Goal: Task Accomplishment & Management: Complete application form

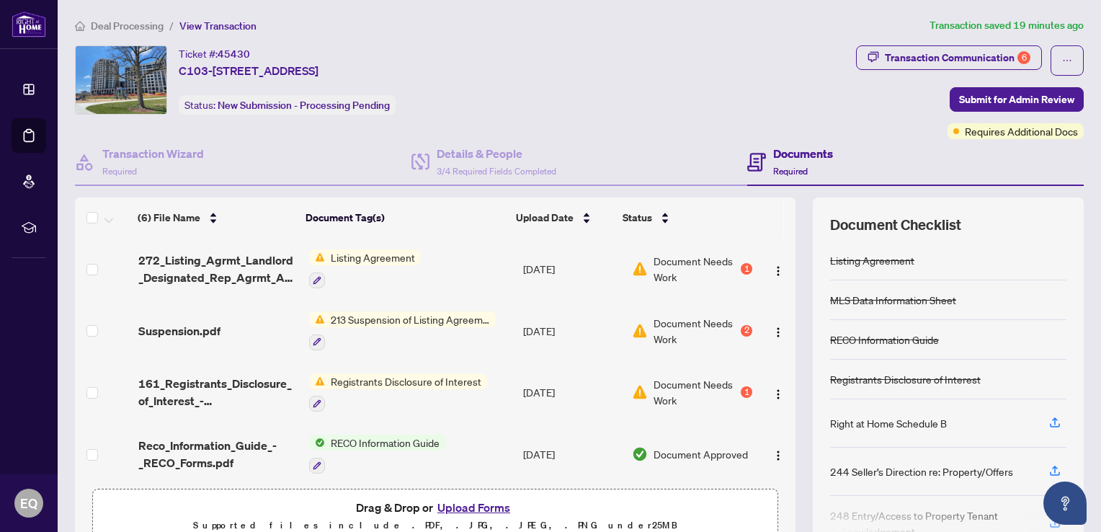
click at [654, 254] on span "Document Needs Work" at bounding box center [696, 269] width 84 height 32
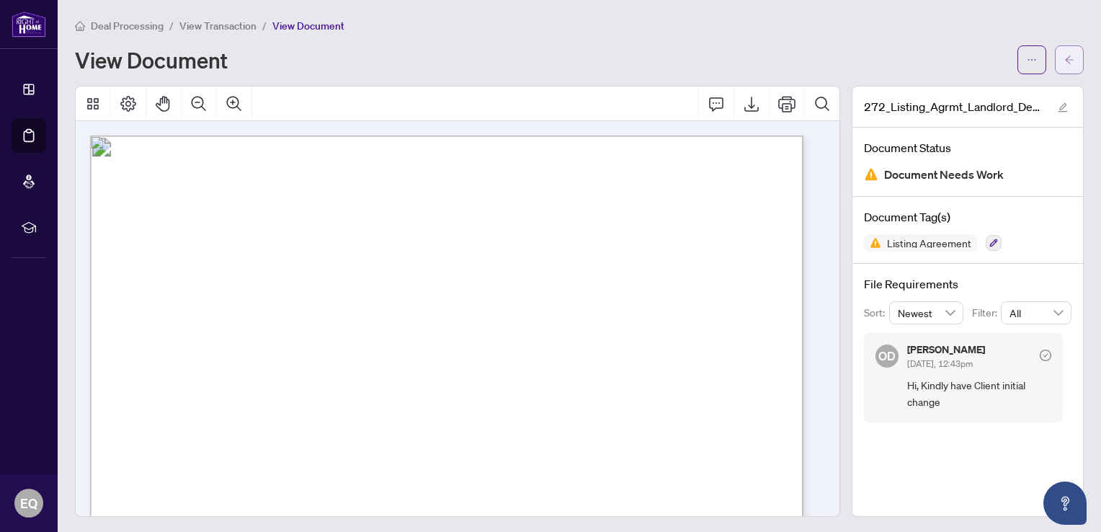
click at [1065, 59] on icon "arrow-left" at bounding box center [1069, 59] width 9 height 8
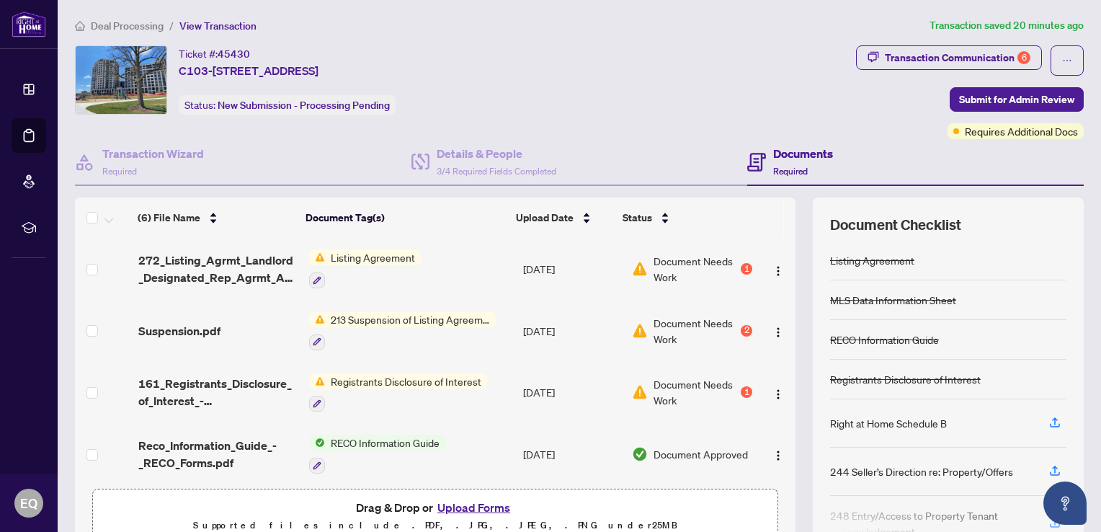
click at [741, 325] on div "2" at bounding box center [747, 331] width 12 height 12
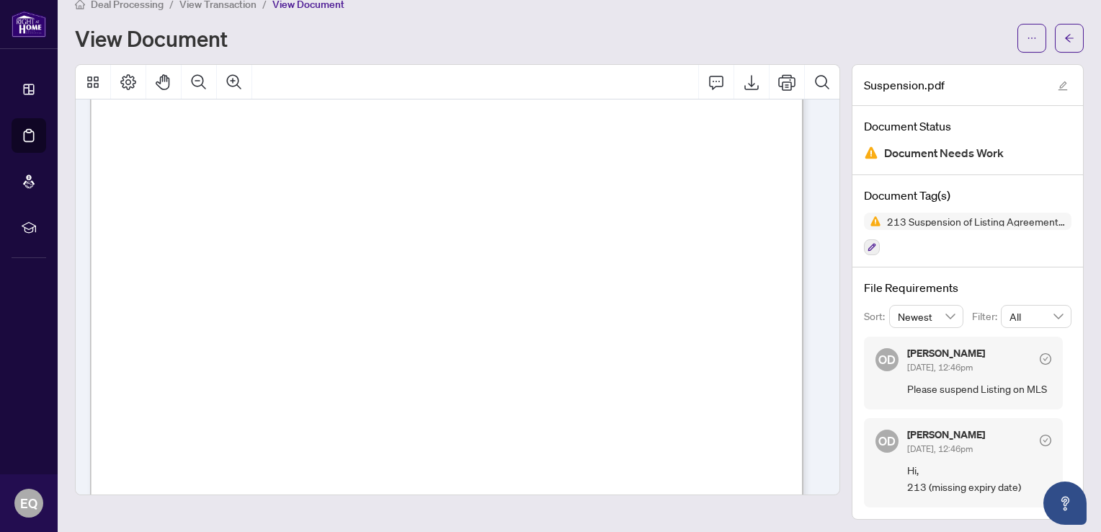
scroll to position [51, 0]
click at [1064, 42] on icon "arrow-left" at bounding box center [1069, 38] width 10 height 10
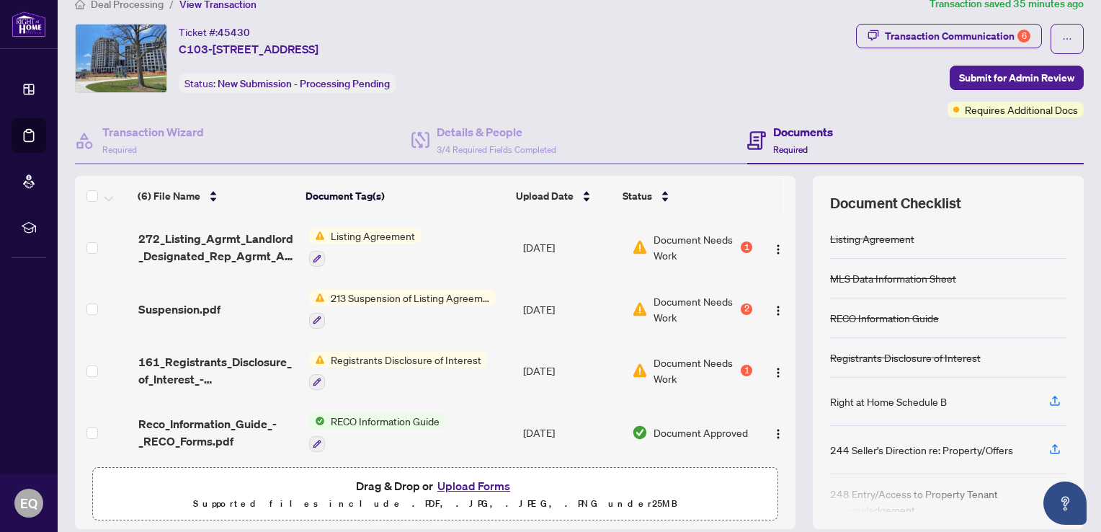
click at [470, 484] on button "Upload Forms" at bounding box center [473, 485] width 81 height 19
click at [401, 291] on span "213 Suspension of Listing Agreement - Authority to Offer for Lease" at bounding box center [410, 298] width 171 height 16
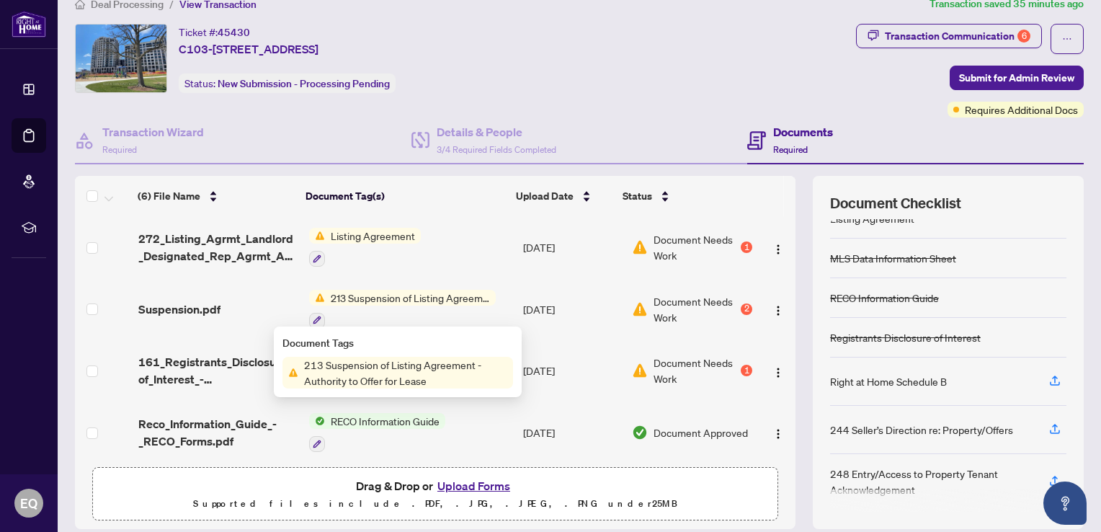
scroll to position [21, 0]
click at [773, 244] on img "button" at bounding box center [779, 250] width 12 height 12
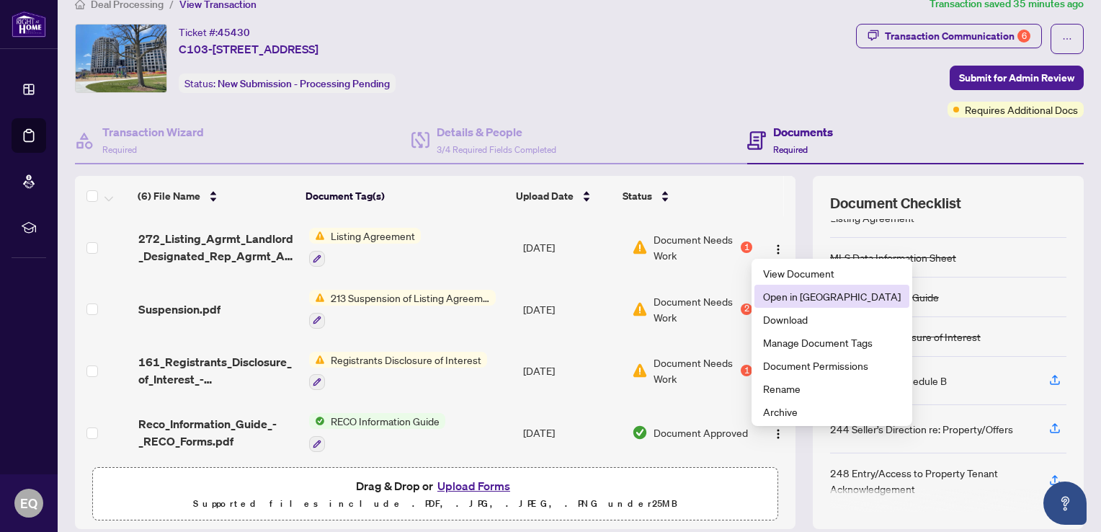
click at [796, 294] on span "Open in [GEOGRAPHIC_DATA]" at bounding box center [832, 296] width 138 height 16
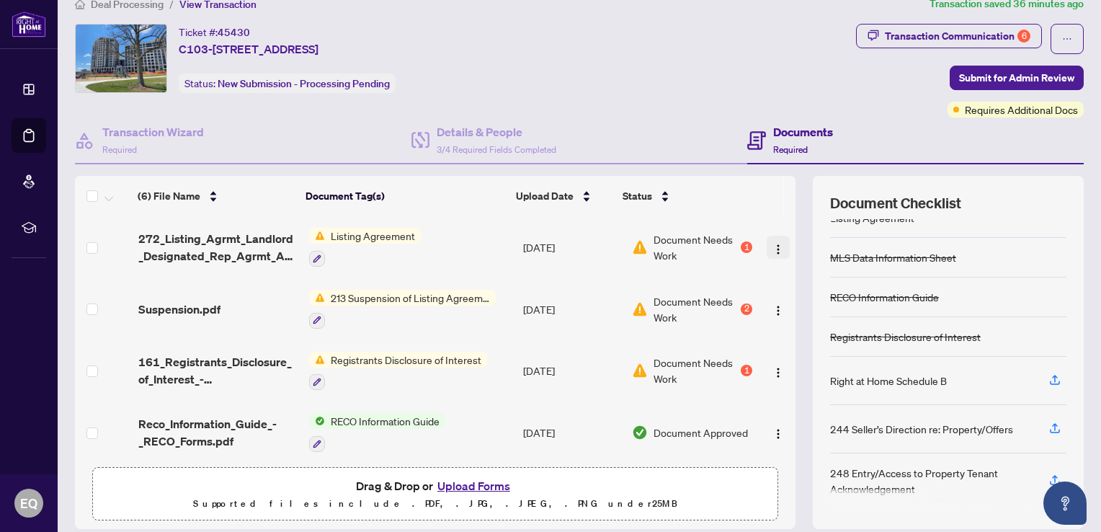
click at [773, 244] on img "button" at bounding box center [779, 250] width 12 height 12
click at [476, 480] on button "Upload Forms" at bounding box center [473, 485] width 81 height 19
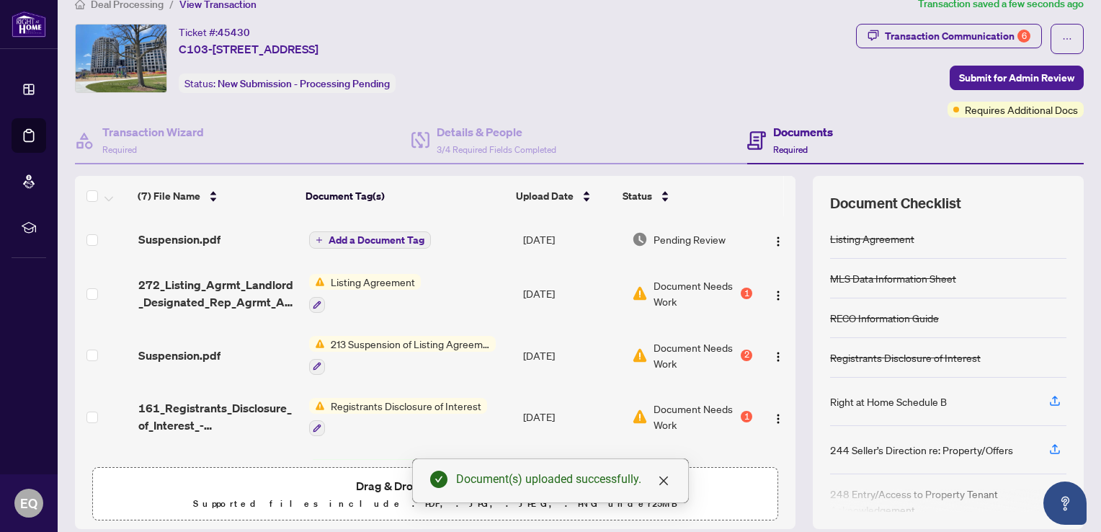
click at [302, 495] on p "Supported files include .PDF, .JPG, .JPEG, .PNG under 25 MB" at bounding box center [435, 503] width 667 height 17
click at [669, 487] on link "Close" at bounding box center [664, 481] width 16 height 16
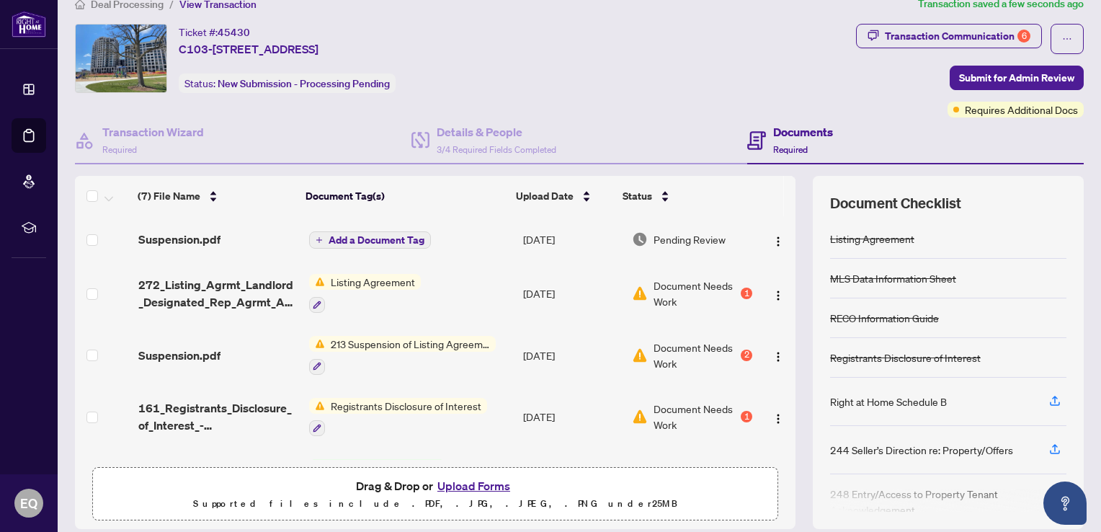
click at [458, 481] on button "Upload Forms" at bounding box center [473, 485] width 81 height 19
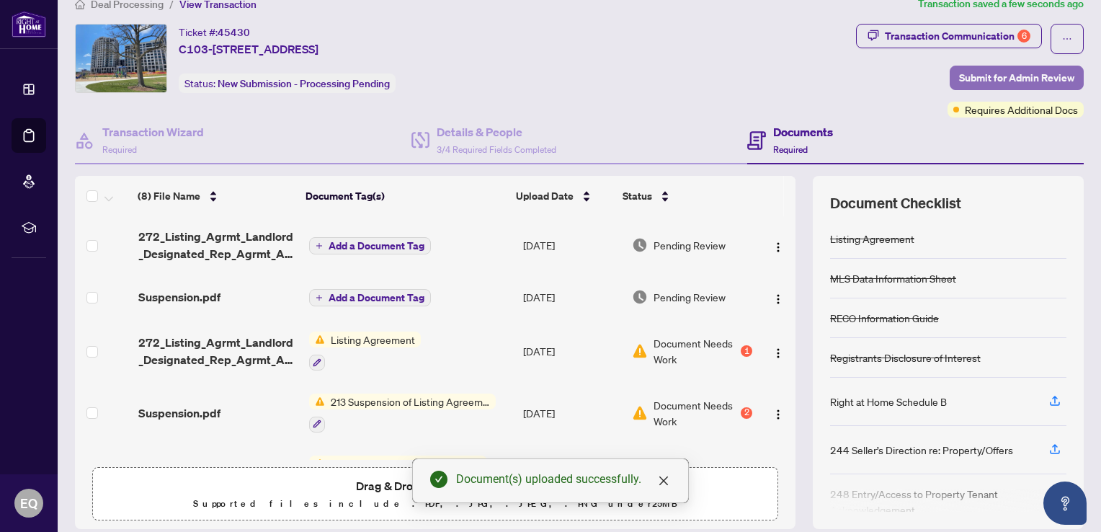
click at [1022, 71] on span "Submit for Admin Review" at bounding box center [1016, 77] width 115 height 23
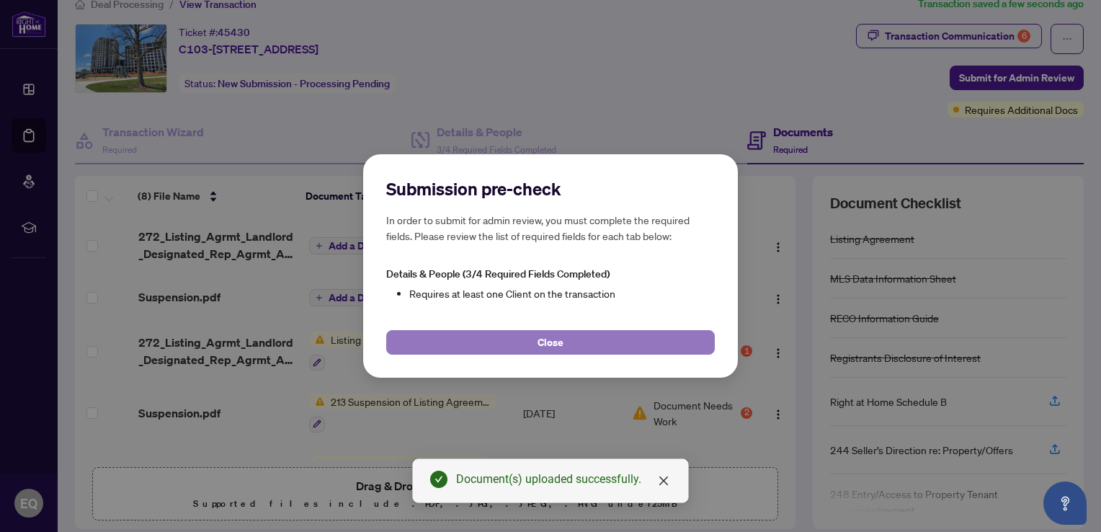
click at [583, 344] on button "Close" at bounding box center [550, 342] width 329 height 25
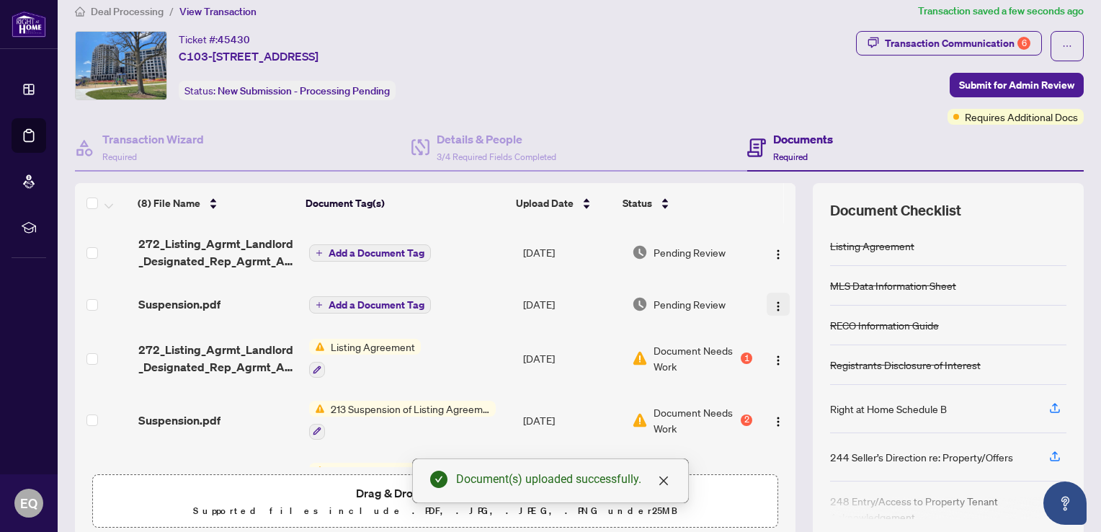
scroll to position [69, 0]
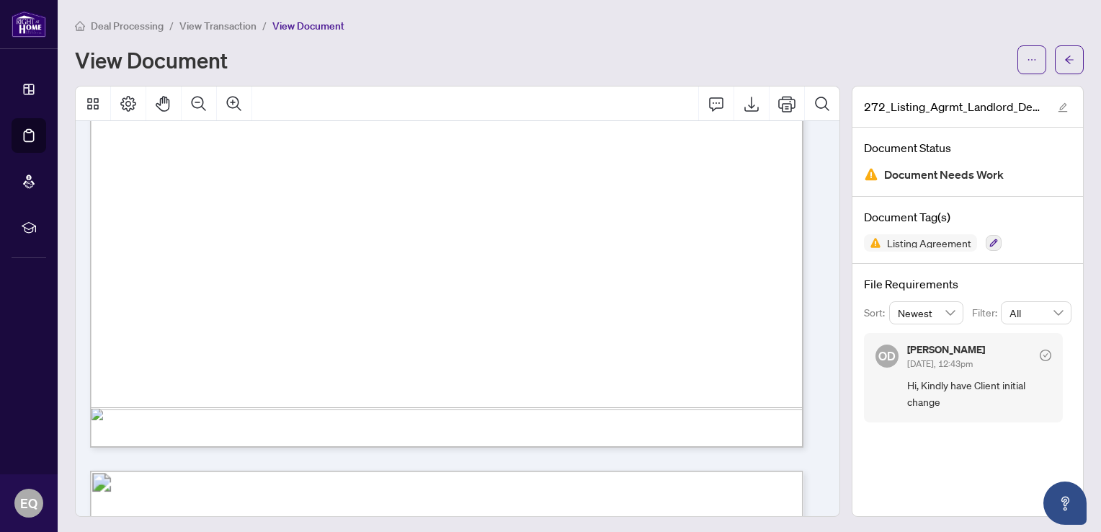
scroll to position [649, 0]
